Goal: Find specific page/section: Find specific page/section

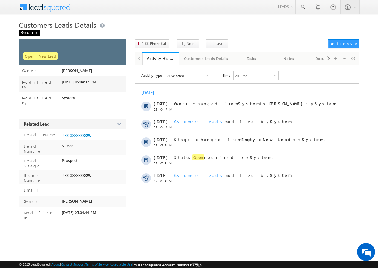
click at [27, 35] on div "Back" at bounding box center [29, 33] width 21 height 6
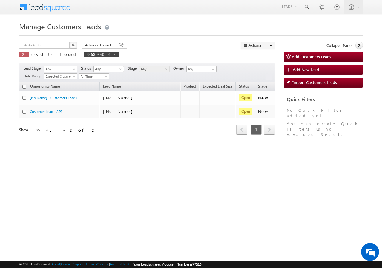
click at [48, 50] on div "9648474606 X 2 results found 9648474606" at bounding box center [69, 50] width 100 height 17
click at [49, 46] on input "9648474606" at bounding box center [44, 45] width 51 height 7
click at [72, 45] on img "button" at bounding box center [73, 44] width 3 height 3
click at [49, 47] on input "9648474606" at bounding box center [44, 45] width 51 height 7
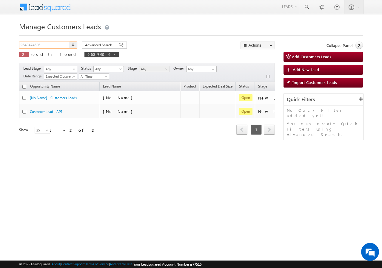
click at [50, 47] on input "9648474606" at bounding box center [44, 45] width 51 height 7
paste input "911215274"
type input "9911215274"
click at [72, 45] on img "button" at bounding box center [73, 44] width 3 height 3
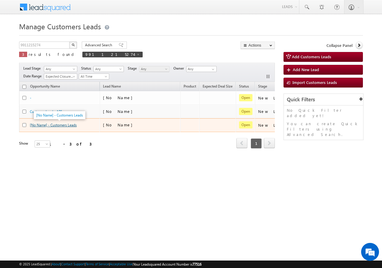
click at [59, 126] on link "[No Name] - Customers Leads" at bounding box center [53, 125] width 47 height 4
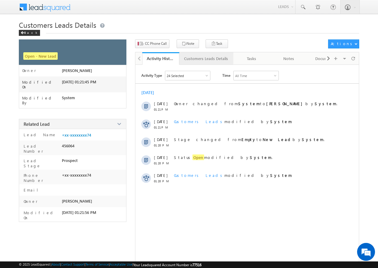
click at [198, 61] on div "Customers Leads Details" at bounding box center [206, 58] width 44 height 7
